Goal: Task Accomplishment & Management: Manage account settings

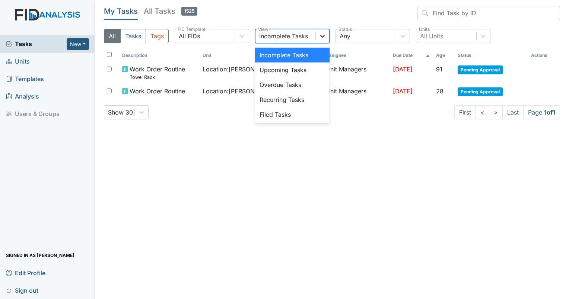
click at [317, 33] on div at bounding box center [322, 35] width 13 height 13
click at [286, 119] on div "Filed Tasks" at bounding box center [292, 114] width 74 height 15
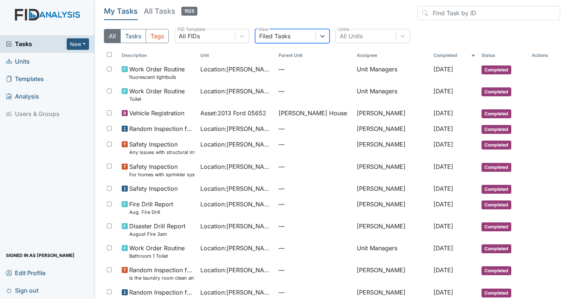
click at [25, 292] on span "Sign out" at bounding box center [22, 291] width 32 height 12
